Goal: Transaction & Acquisition: Subscribe to service/newsletter

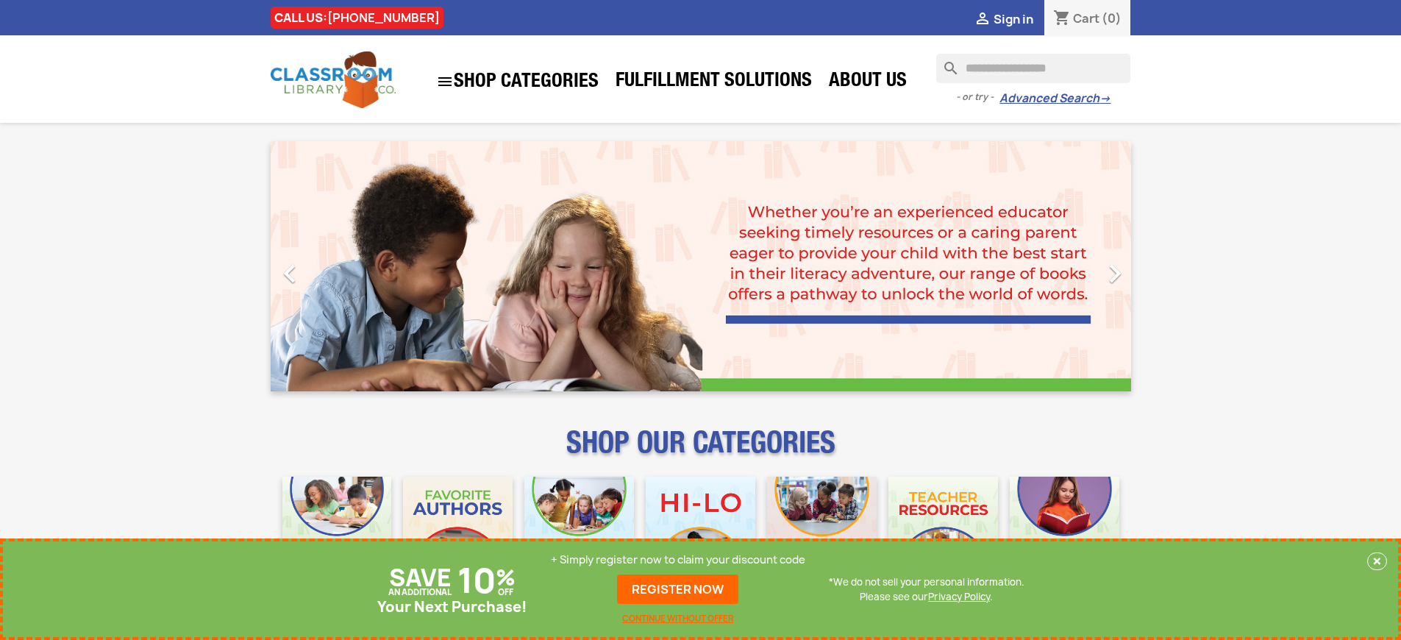
click at [678, 560] on p "+ Simply register now to claim your discount code" at bounding box center [678, 559] width 254 height 15
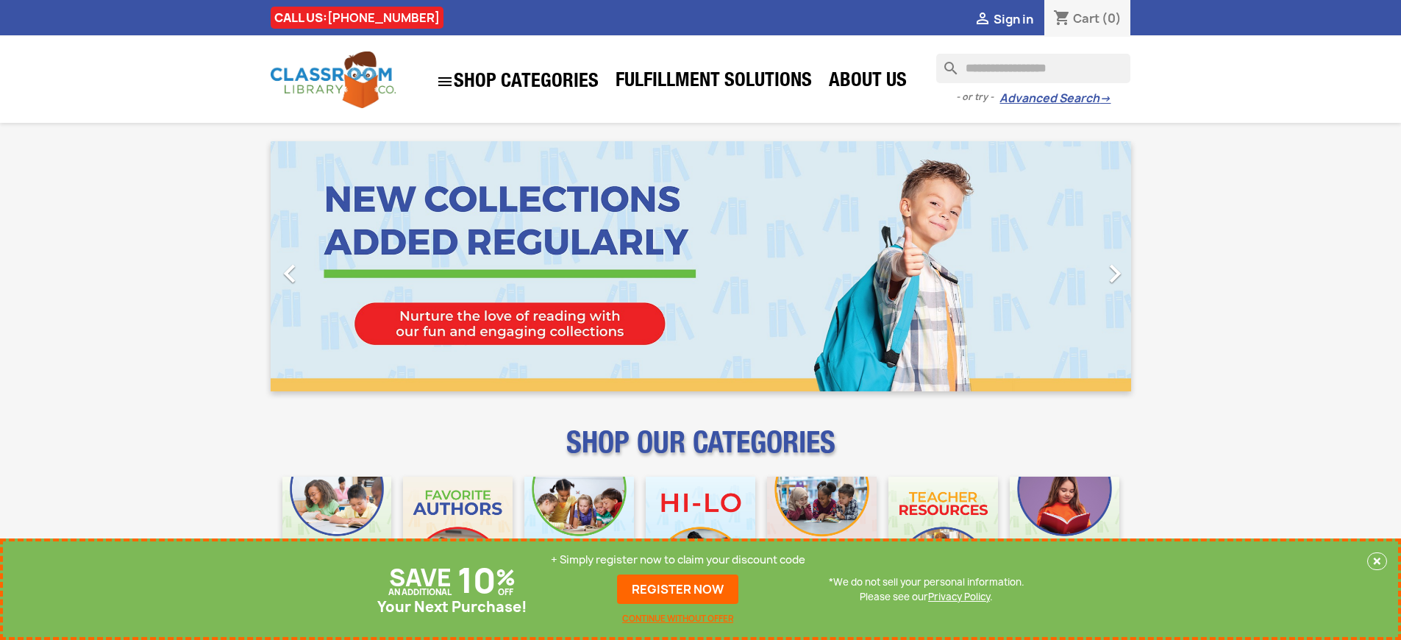
click at [678, 560] on p "+ Simply register now to claim your discount code" at bounding box center [678, 559] width 254 height 15
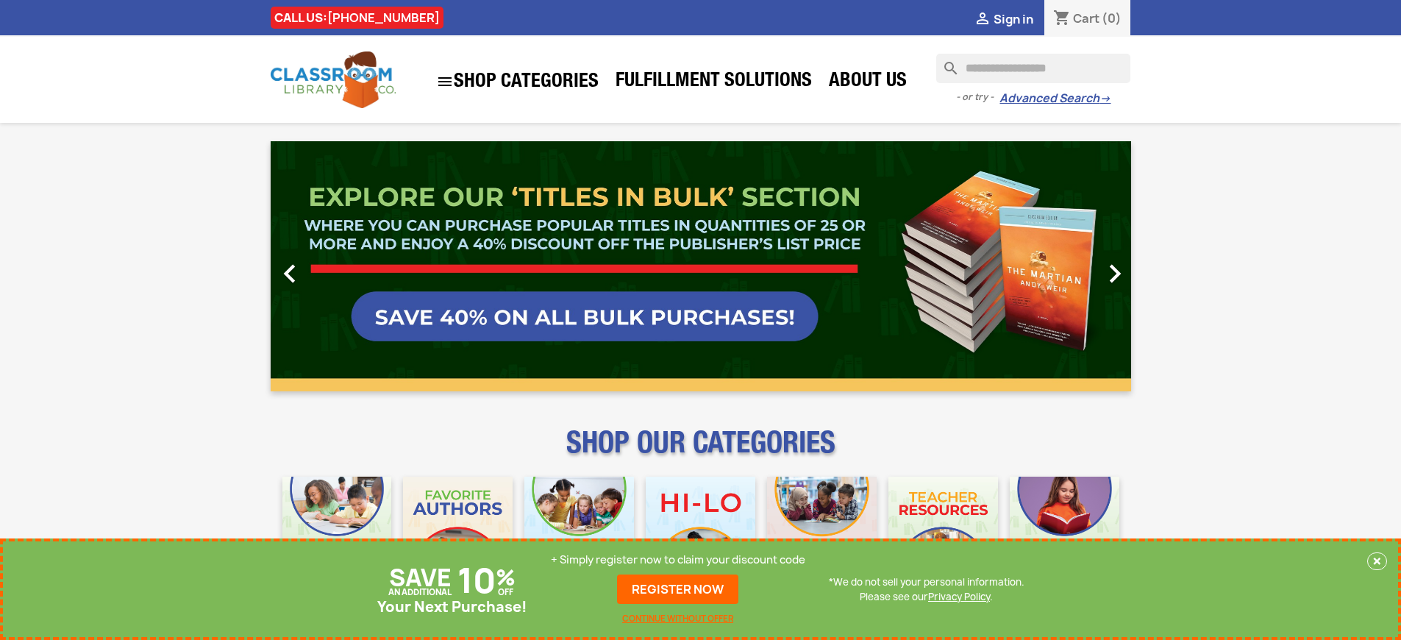
click at [678, 560] on p "+ Simply register now to claim your discount code" at bounding box center [678, 559] width 254 height 15
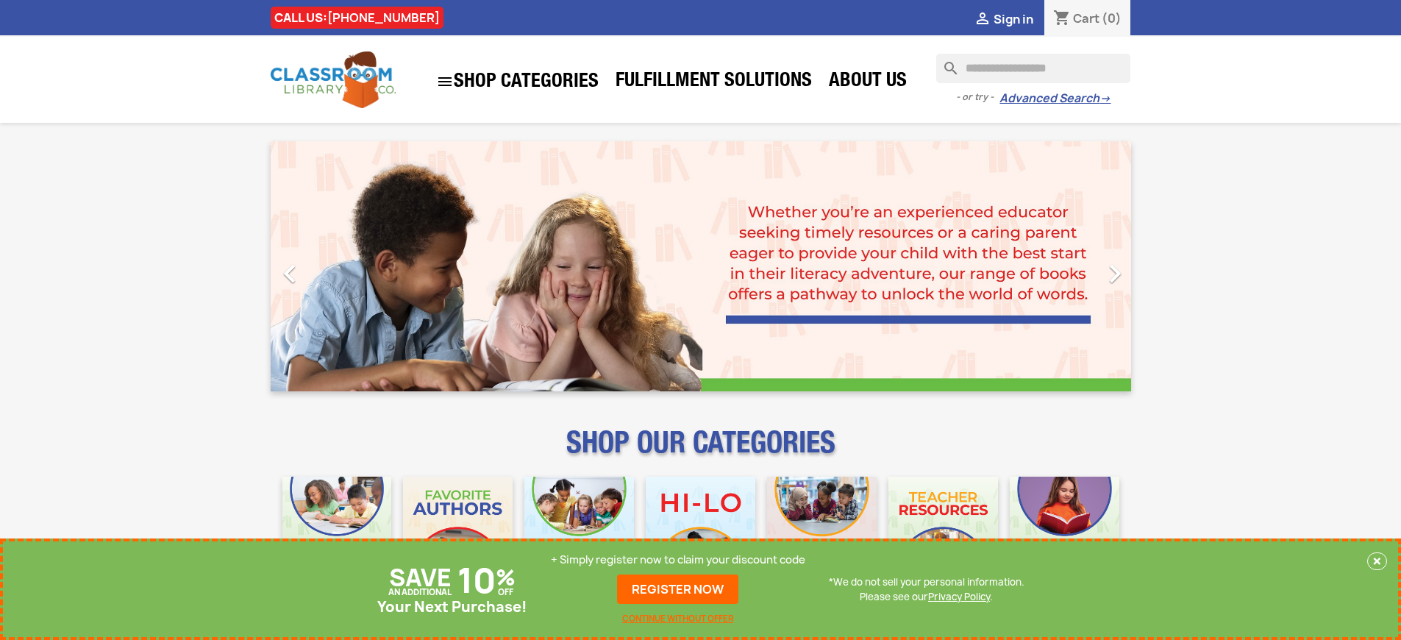
click at [678, 560] on p "+ Simply register now to claim your discount code" at bounding box center [678, 559] width 254 height 15
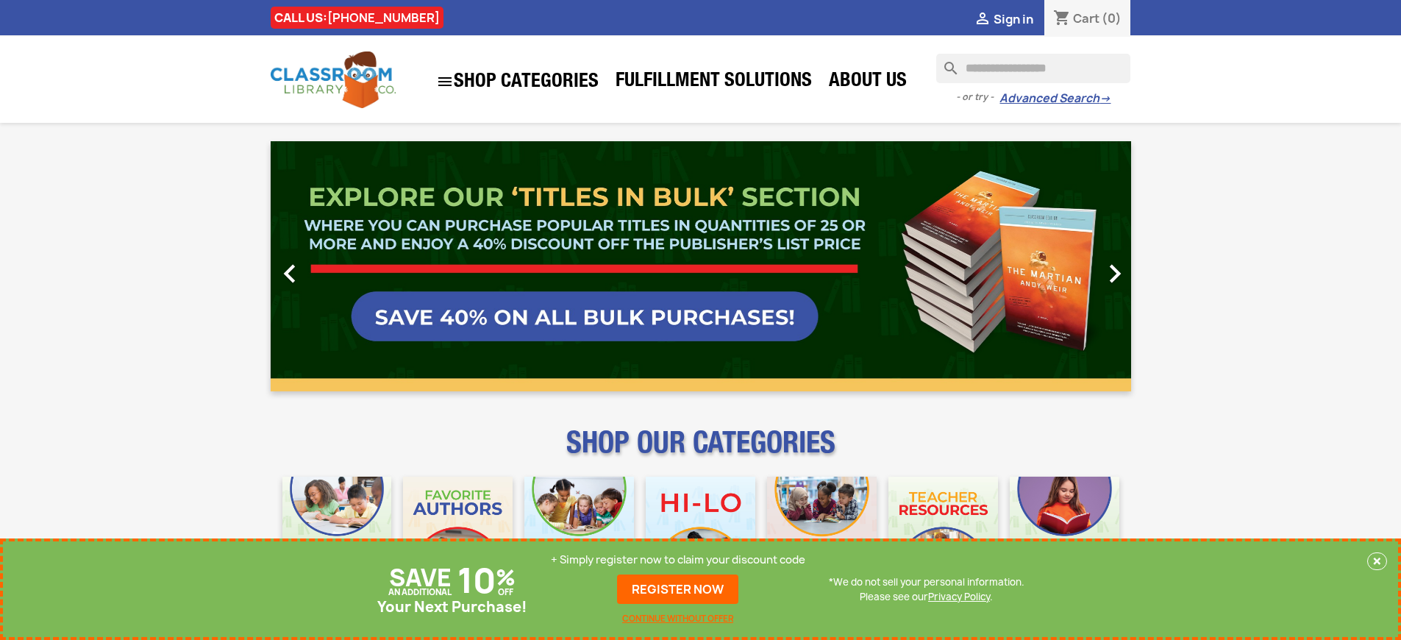
click at [678, 560] on p "+ Simply register now to claim your discount code" at bounding box center [678, 559] width 254 height 15
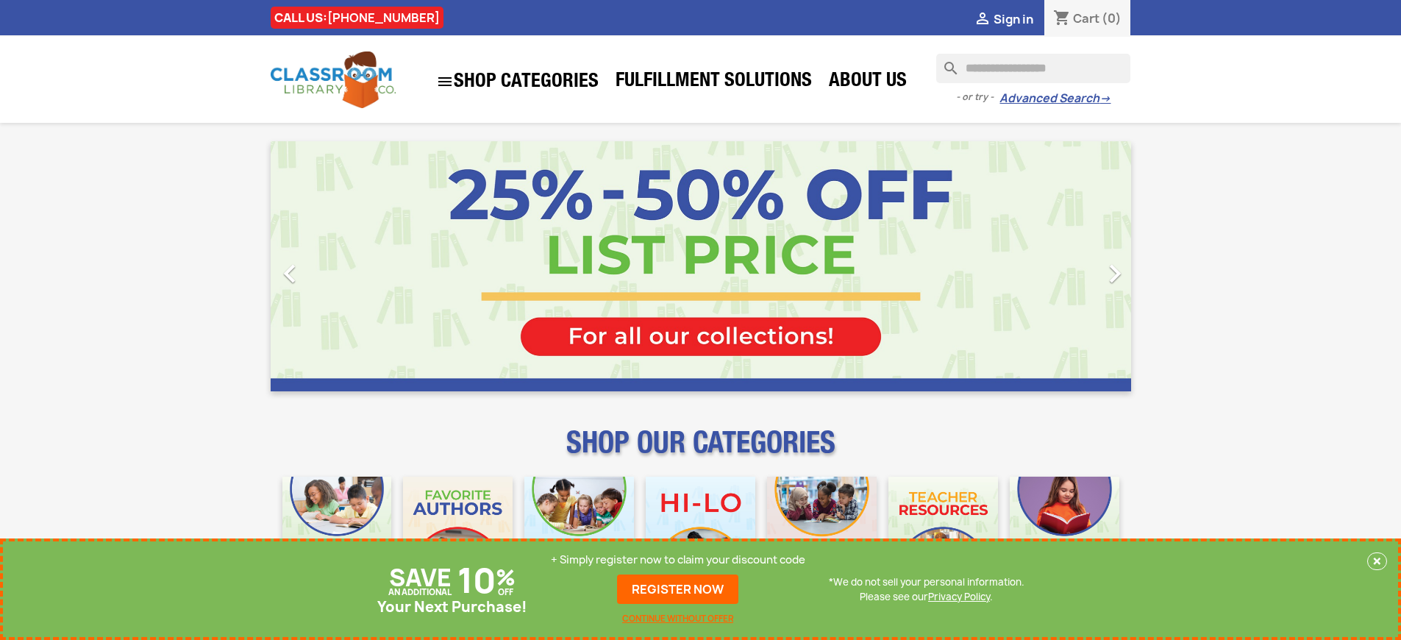
click at [678, 560] on p "+ Simply register now to claim your discount code" at bounding box center [678, 559] width 254 height 15
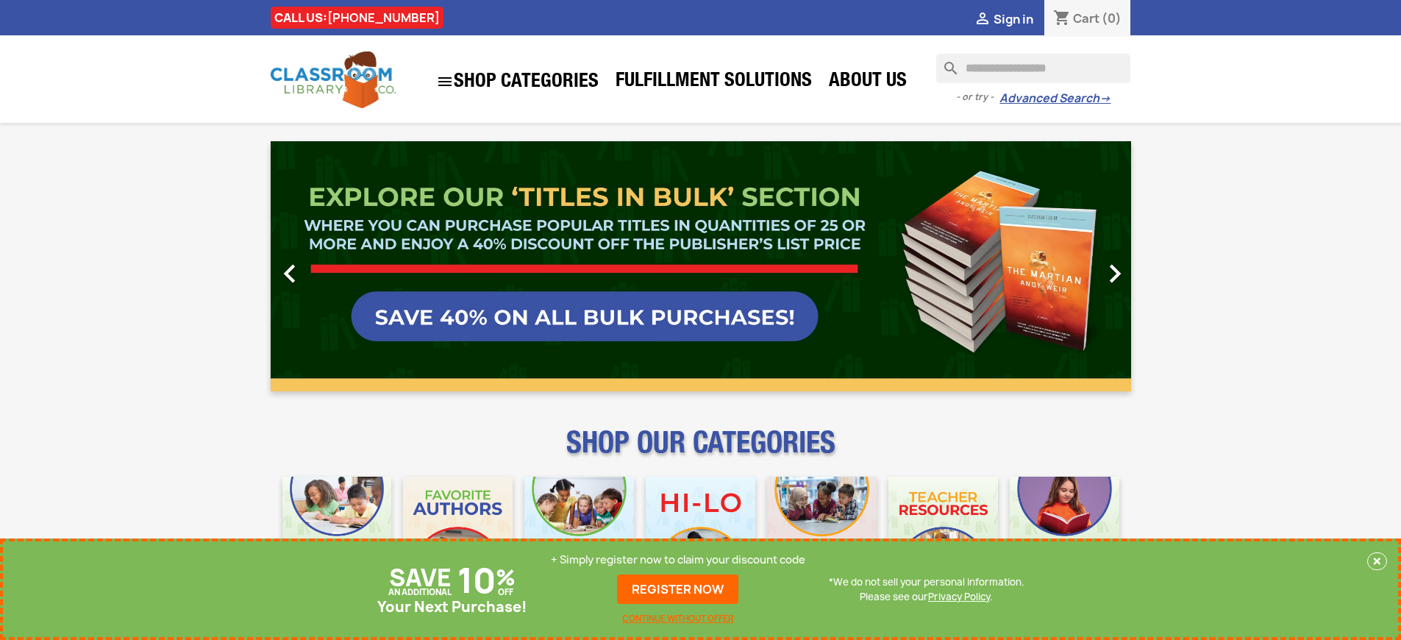
click at [678, 560] on p "+ Simply register now to claim your discount code" at bounding box center [678, 559] width 254 height 15
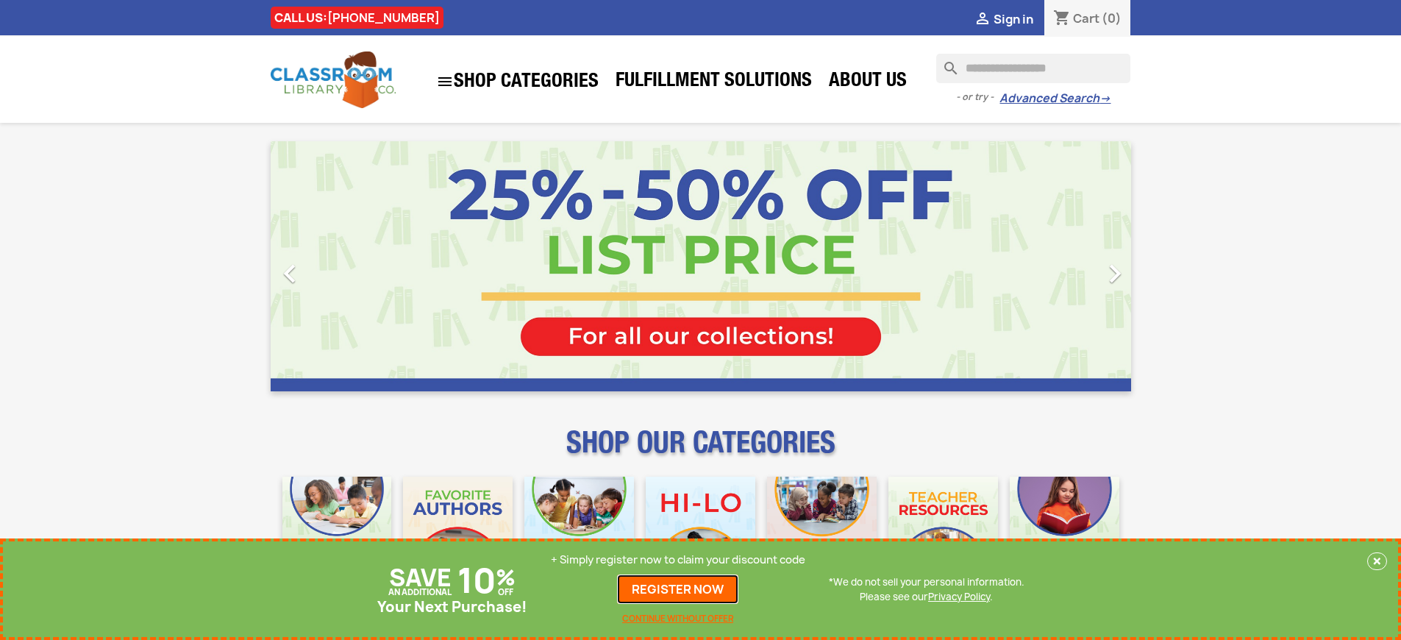
click at [678, 589] on link "REGISTER NOW" at bounding box center [677, 588] width 121 height 29
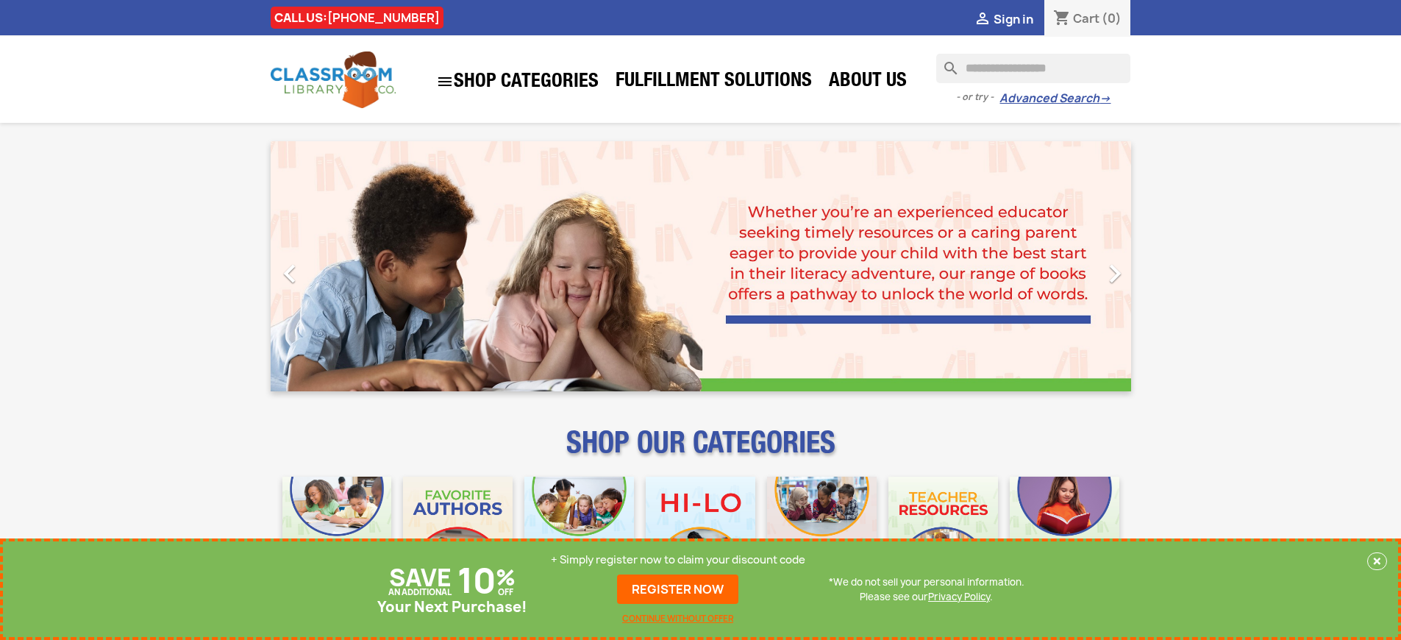
click at [678, 560] on p "+ Simply register now to claim your discount code" at bounding box center [678, 559] width 254 height 15
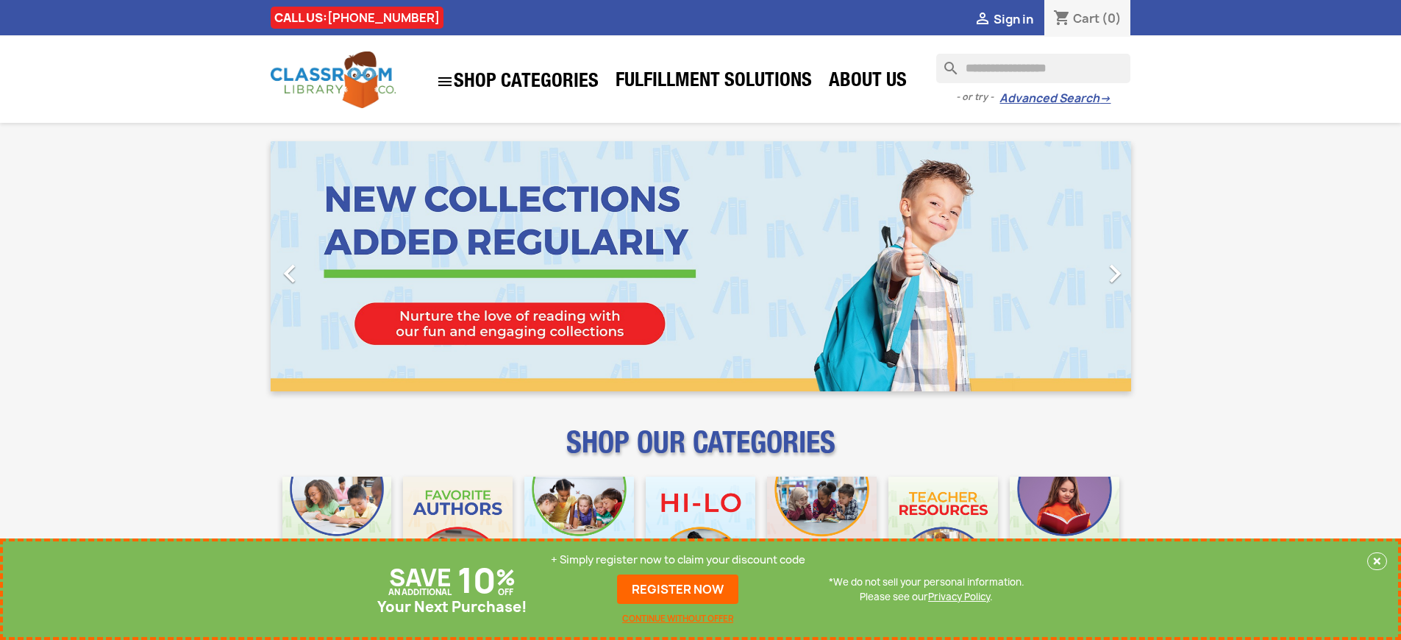
click at [678, 560] on p "+ Simply register now to claim your discount code" at bounding box center [678, 559] width 254 height 15
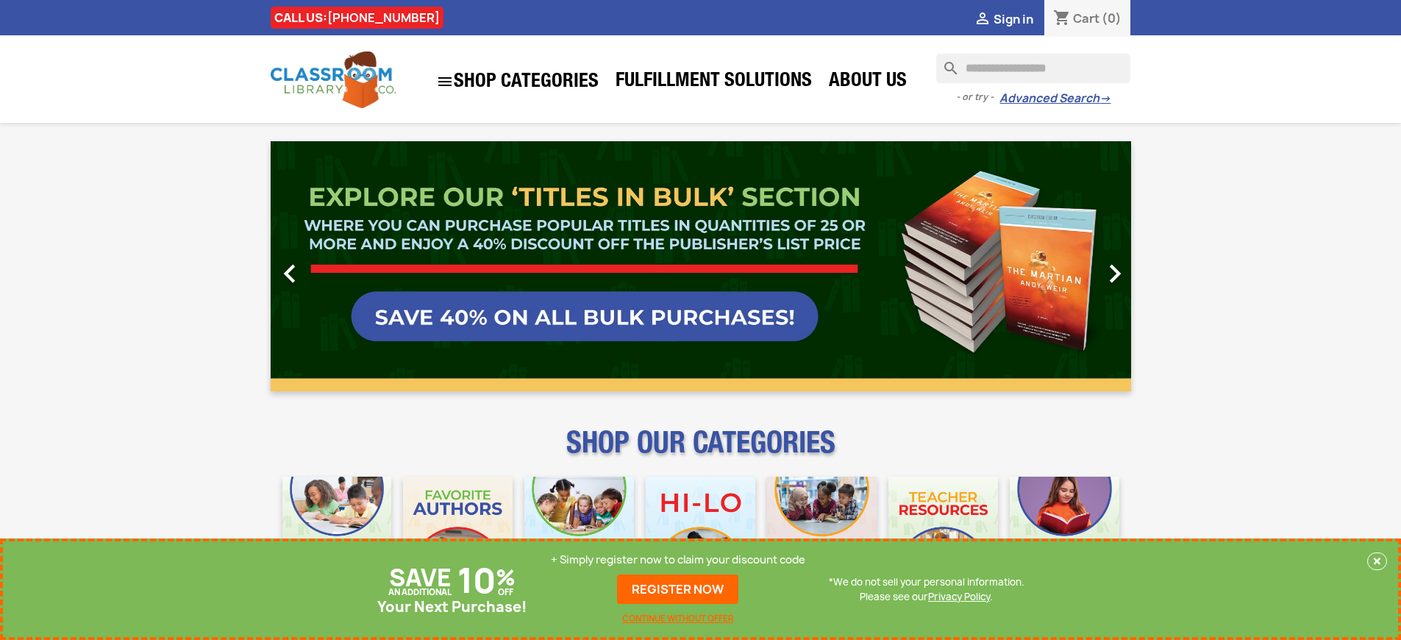
click at [678, 560] on p "+ Simply register now to claim your discount code" at bounding box center [678, 559] width 254 height 15
click at [678, 589] on link "REGISTER NOW" at bounding box center [677, 588] width 121 height 29
